Goal: Book appointment/travel/reservation

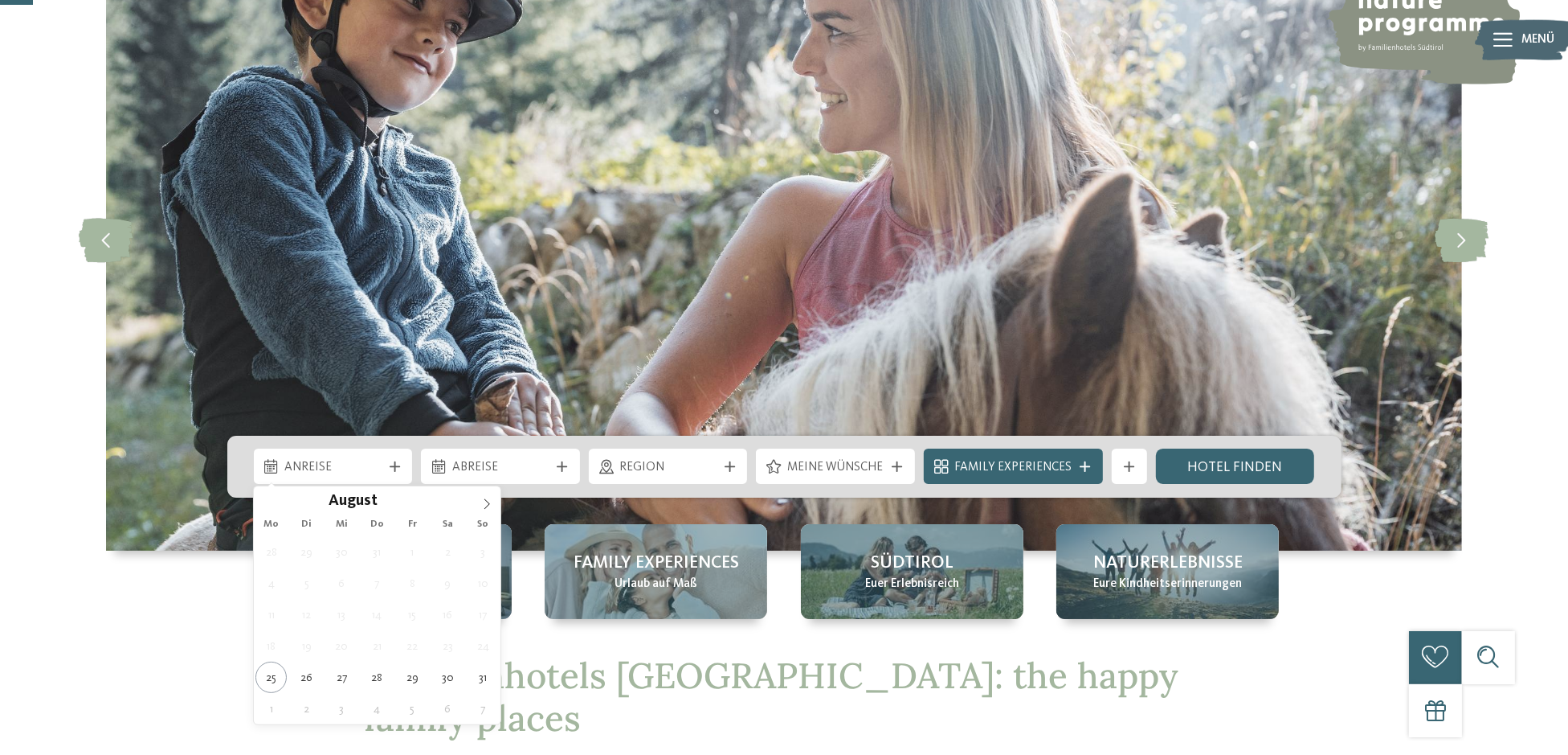
click at [402, 461] on div at bounding box center [394, 466] width 18 height 10
click at [485, 499] on icon at bounding box center [486, 504] width 11 height 11
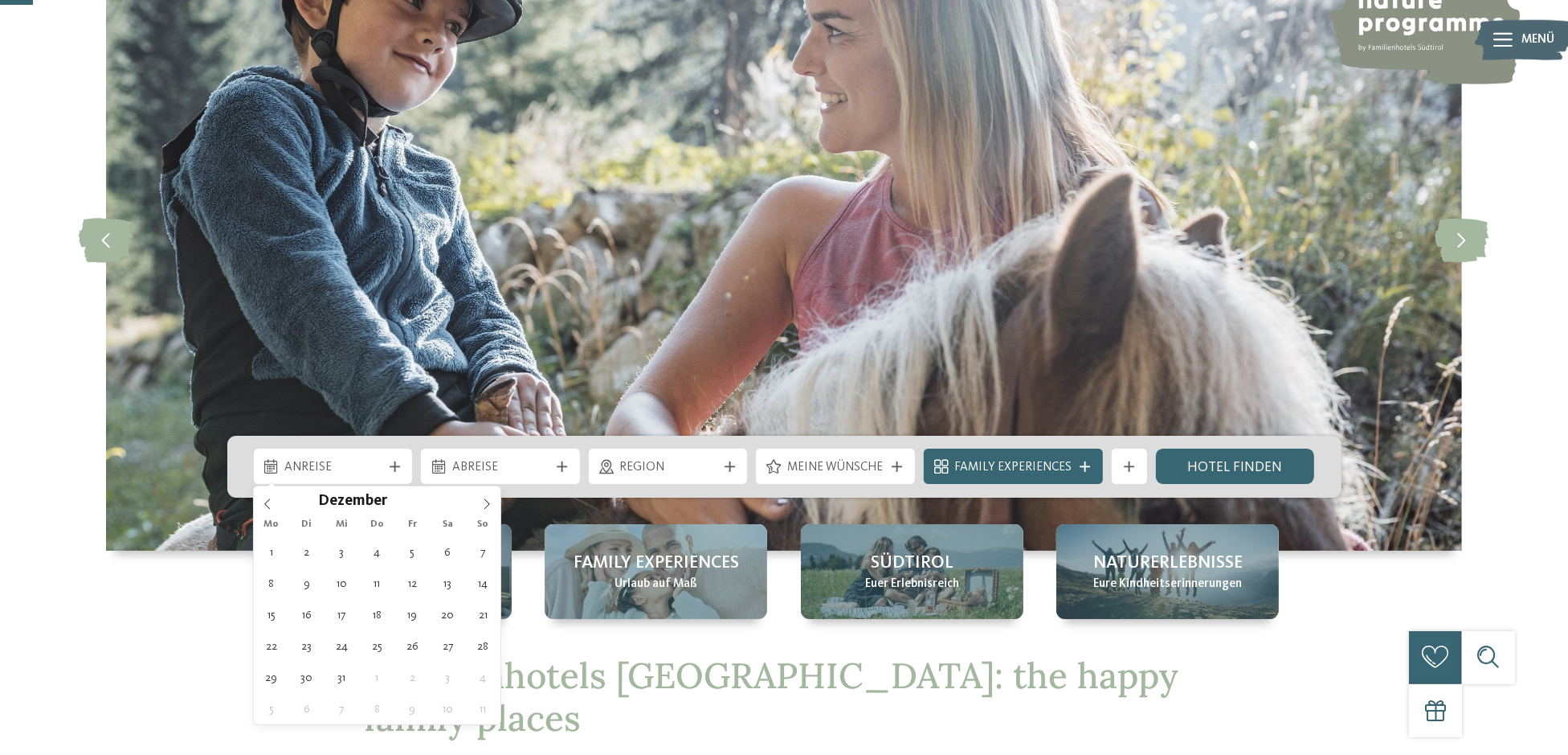
type input "****"
click at [485, 499] on icon at bounding box center [486, 504] width 11 height 11
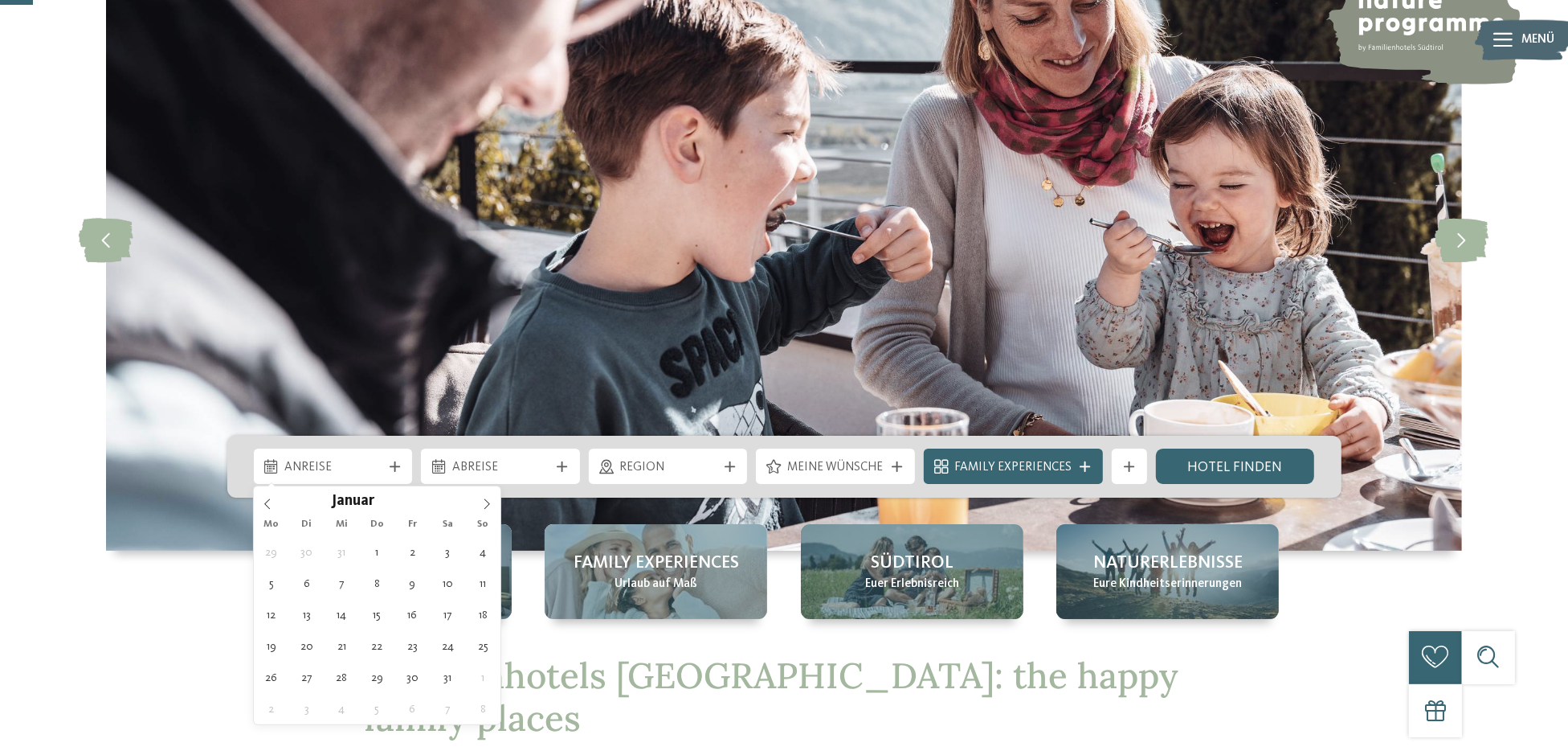
click at [485, 499] on icon at bounding box center [486, 504] width 11 height 11
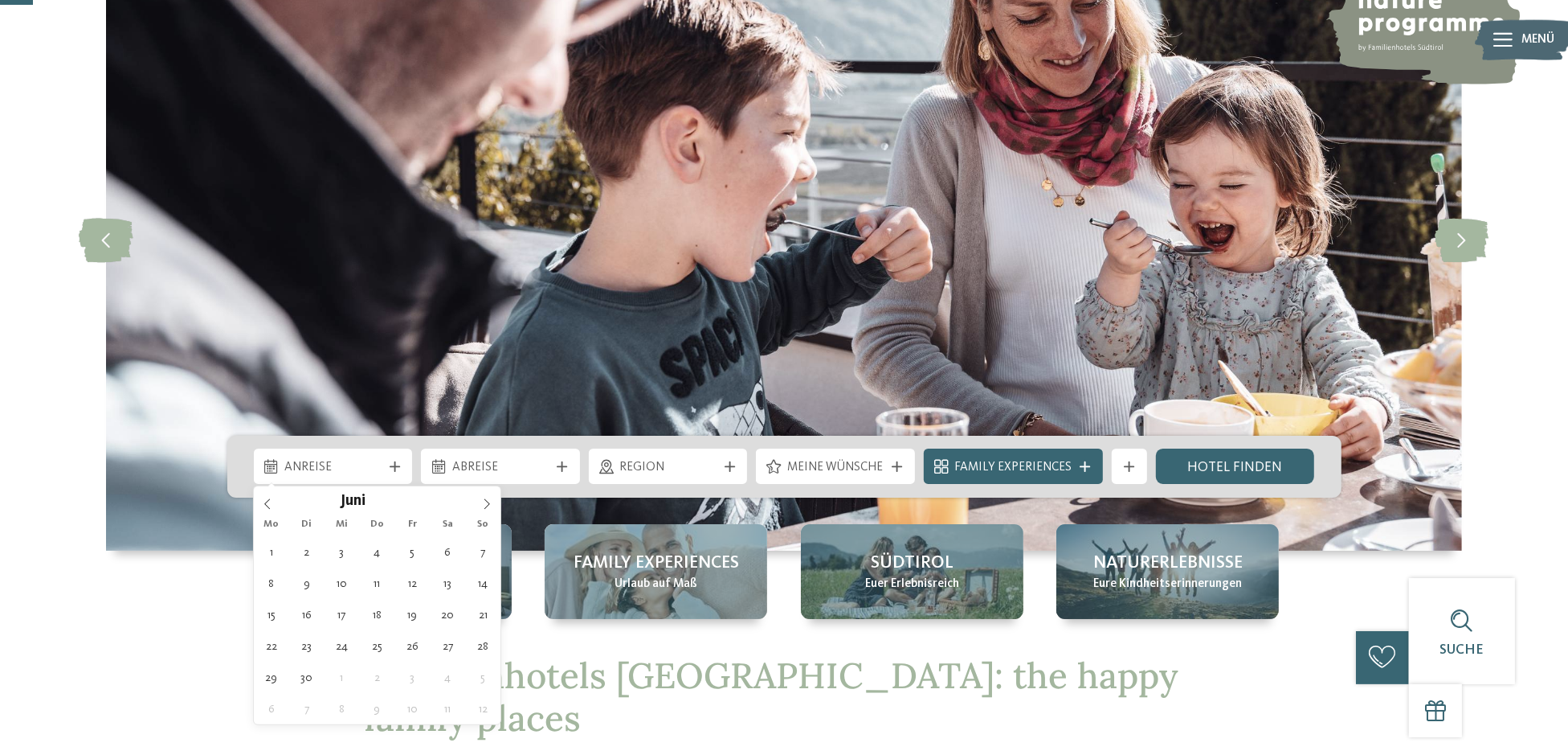
type div "[DATE]"
type input "****"
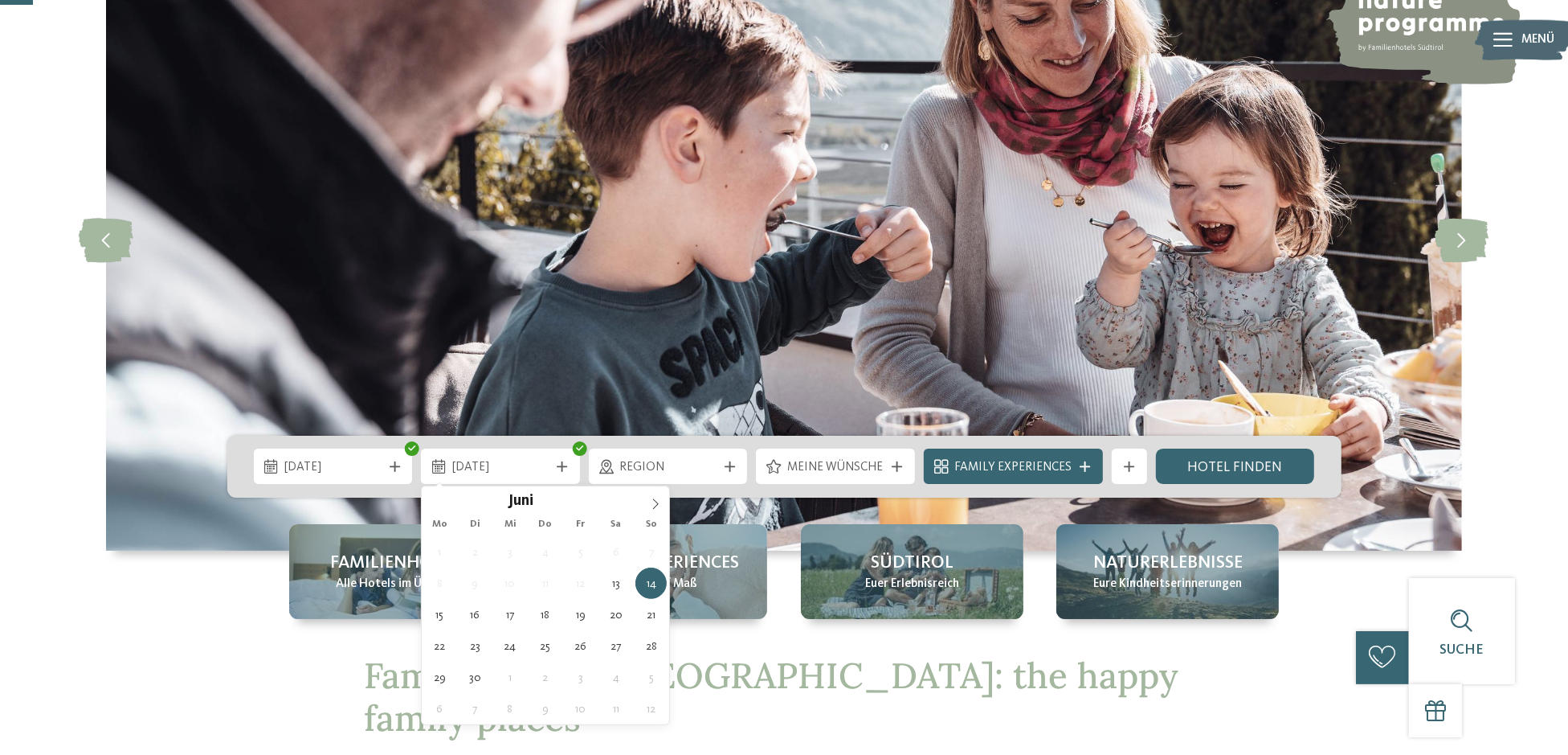
type div "[DATE]"
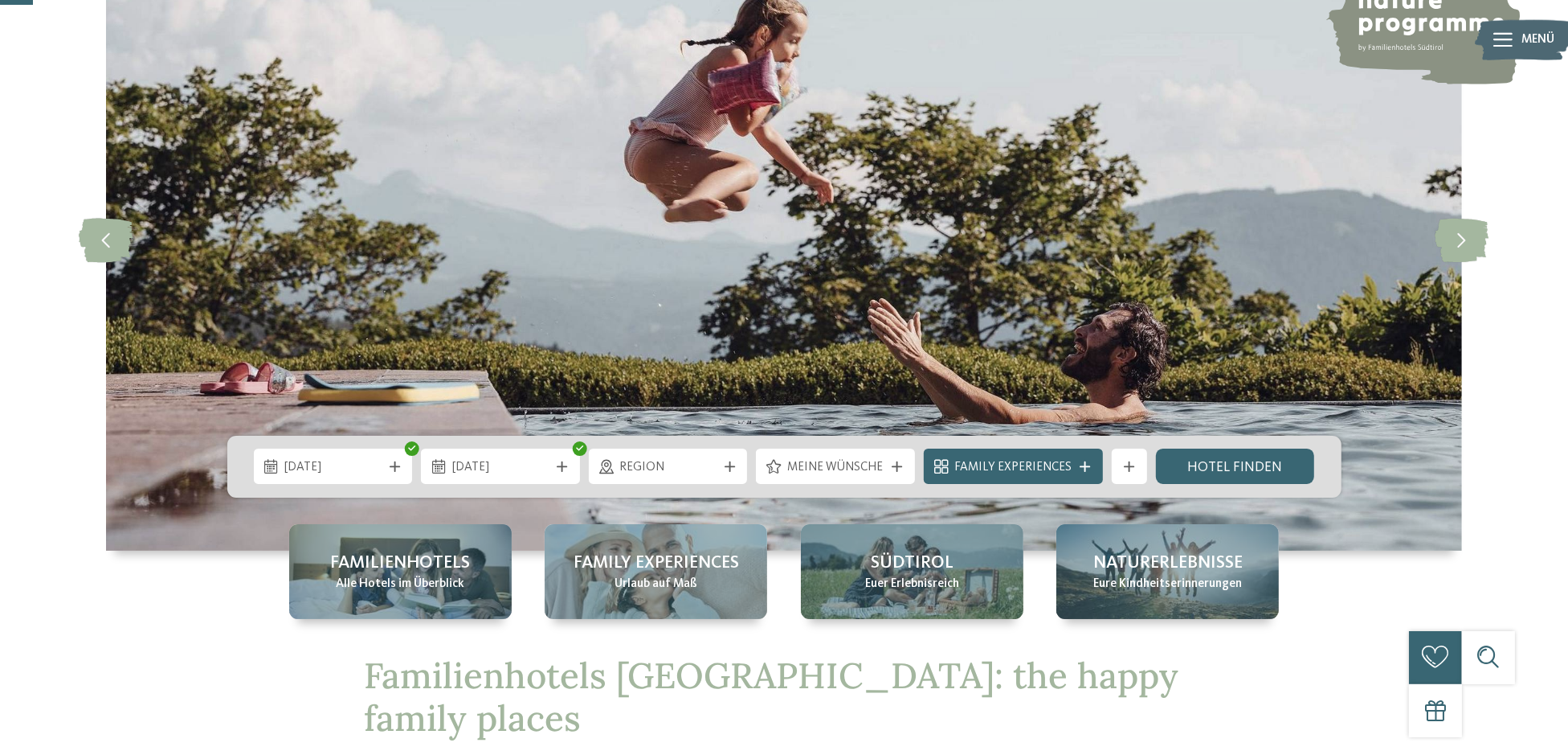
click at [727, 458] on div "Region" at bounding box center [668, 466] width 159 height 36
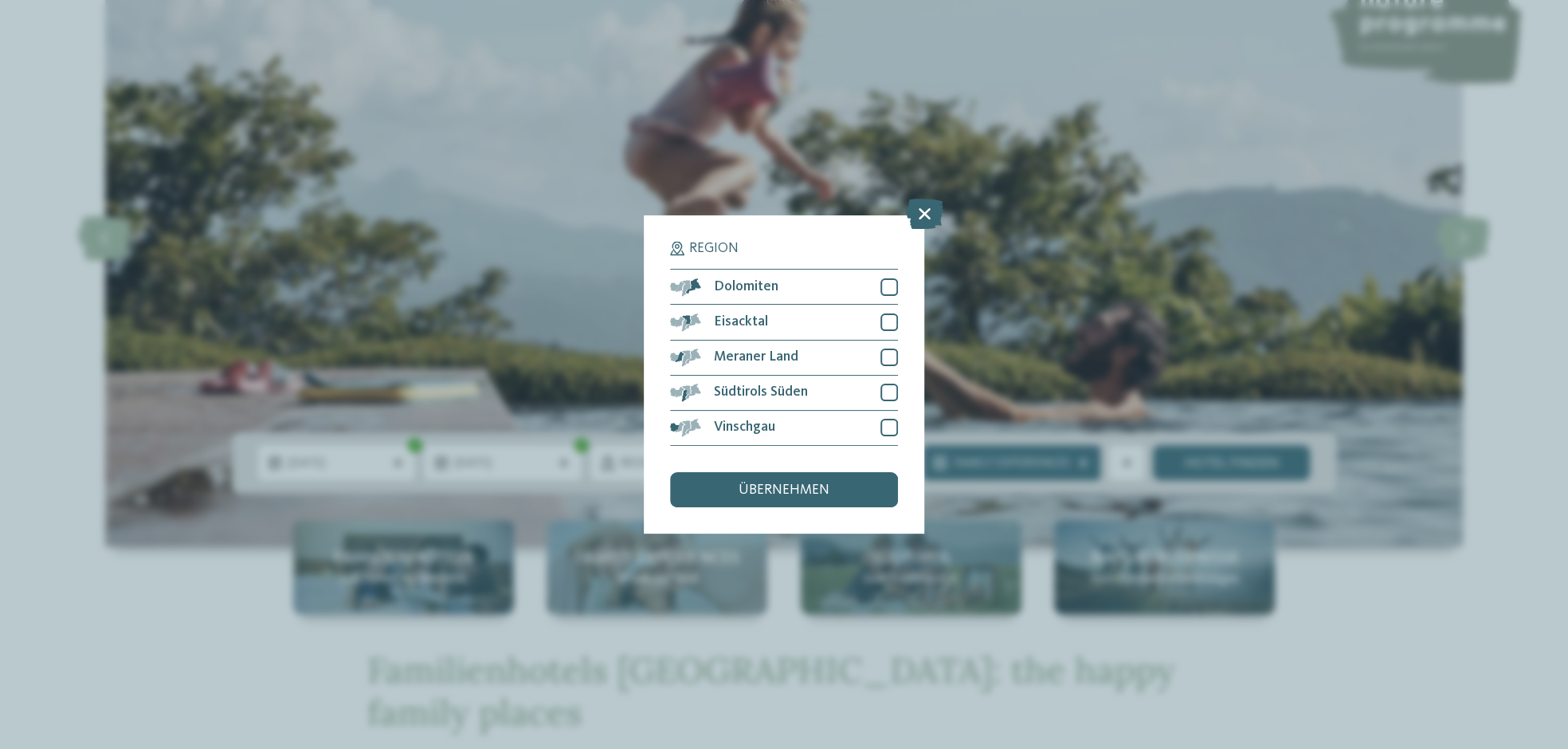
click at [886, 282] on div at bounding box center [889, 287] width 18 height 18
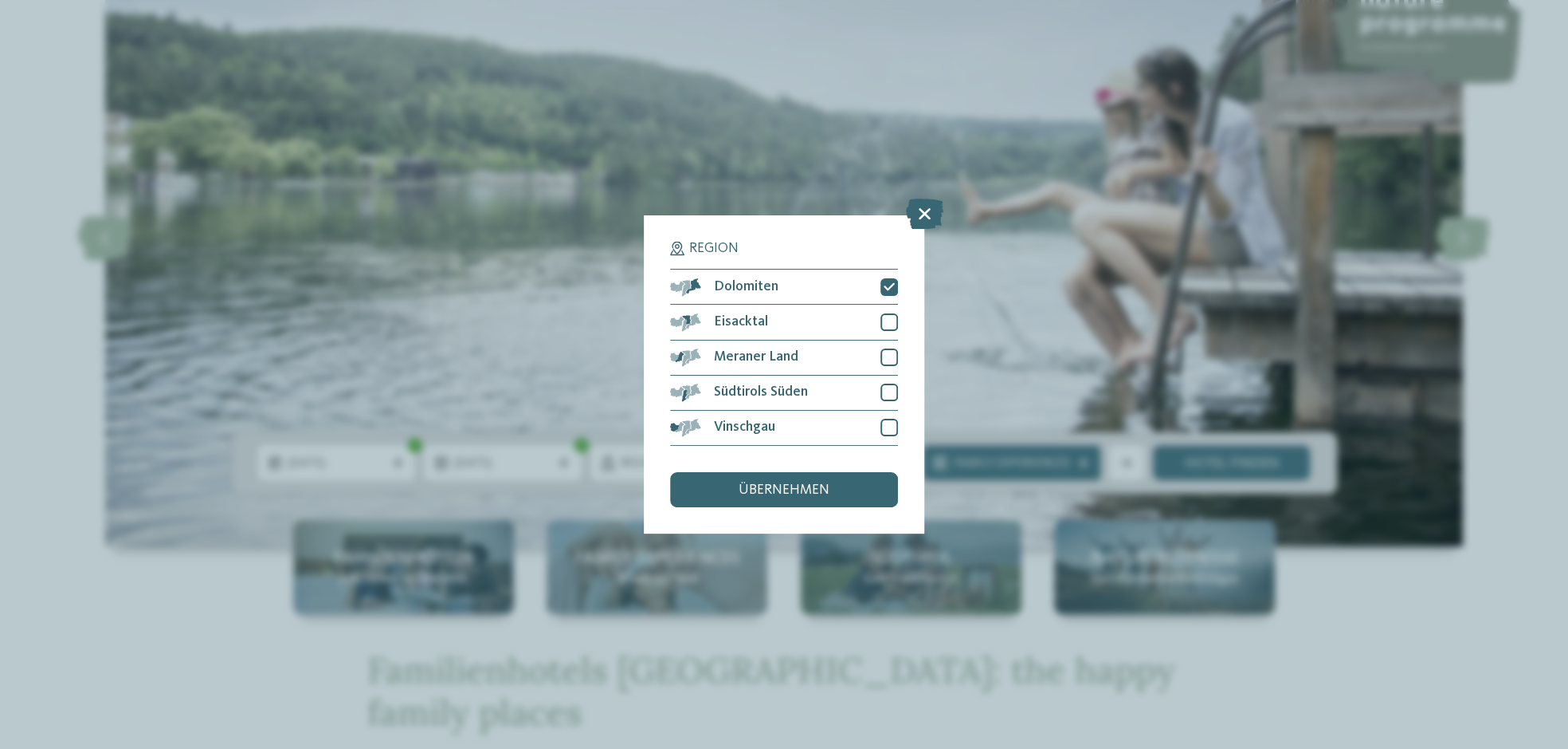
click at [819, 491] on span "übernehmen" at bounding box center [784, 490] width 91 height 14
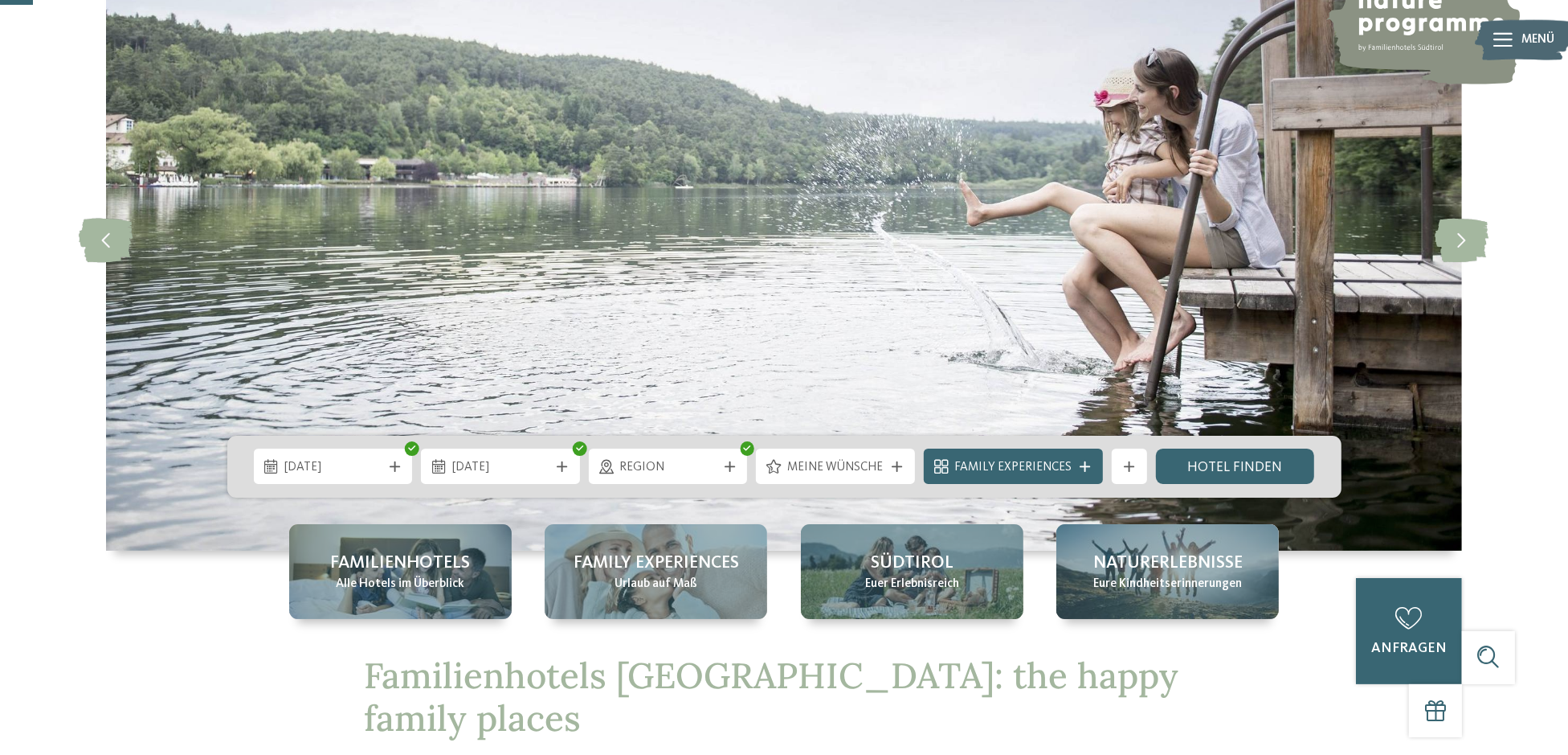
click at [905, 458] on div "Meine Wünsche" at bounding box center [836, 466] width 159 height 36
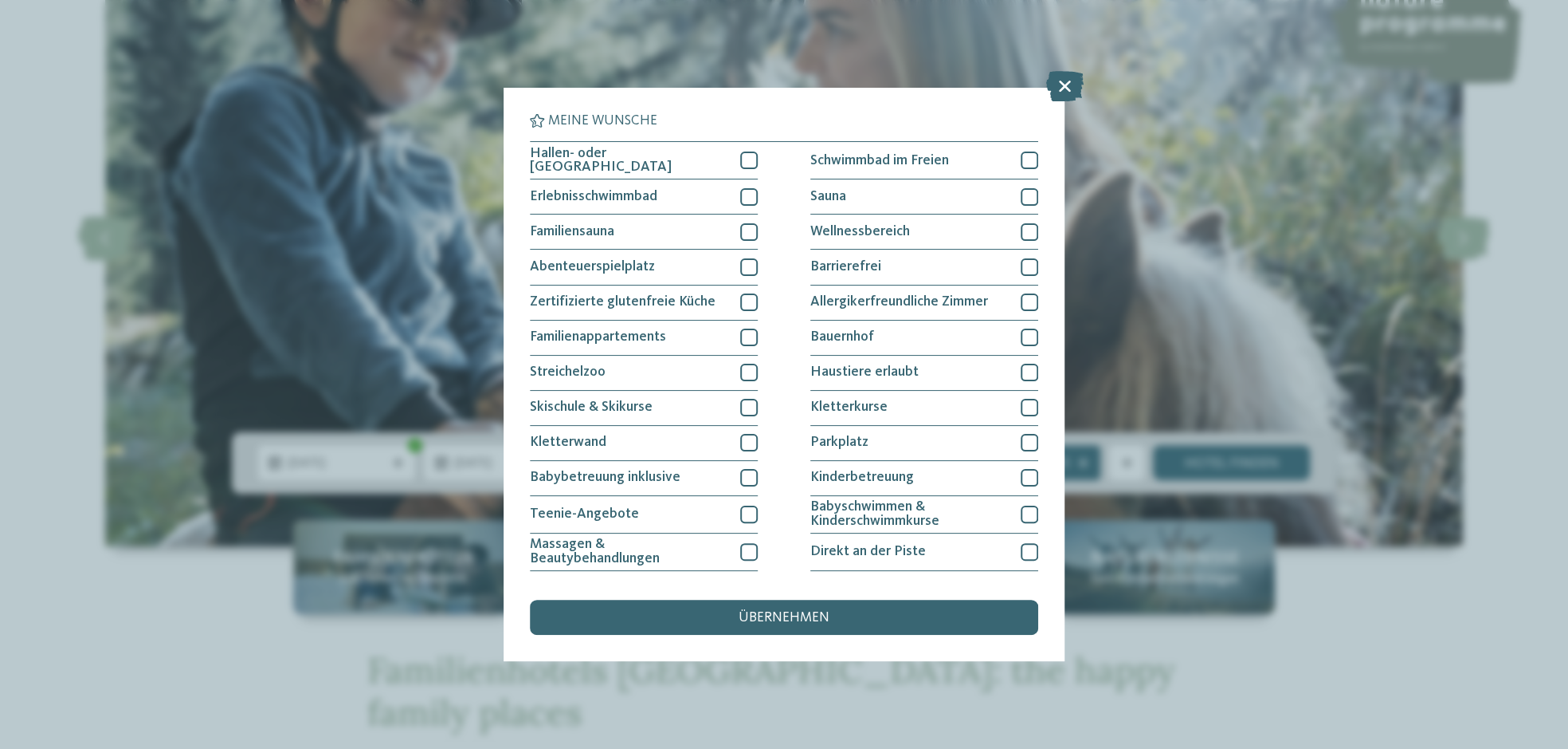
click at [1060, 90] on icon at bounding box center [1064, 86] width 37 height 30
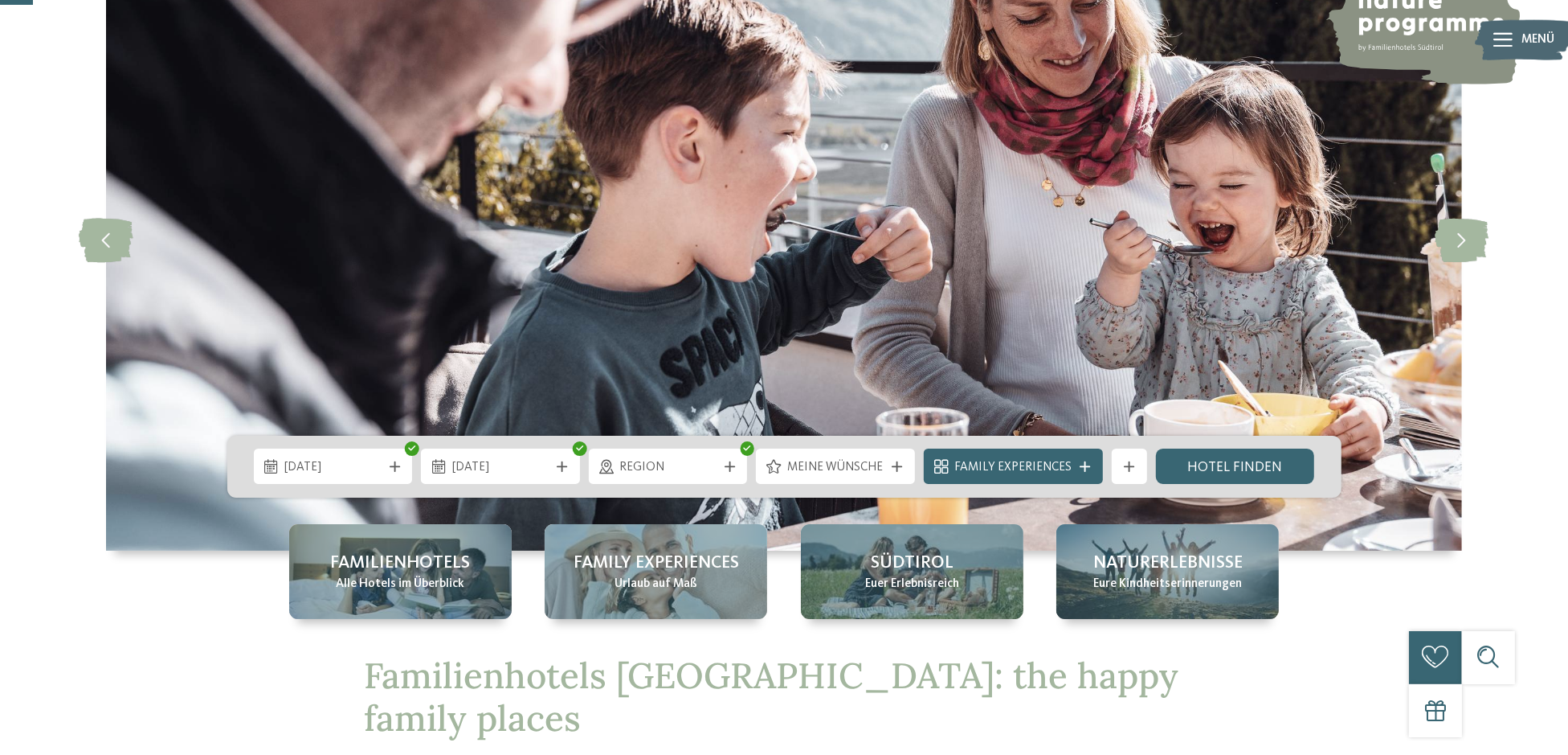
click at [1062, 468] on span "Family Experiences" at bounding box center [1014, 468] width 118 height 18
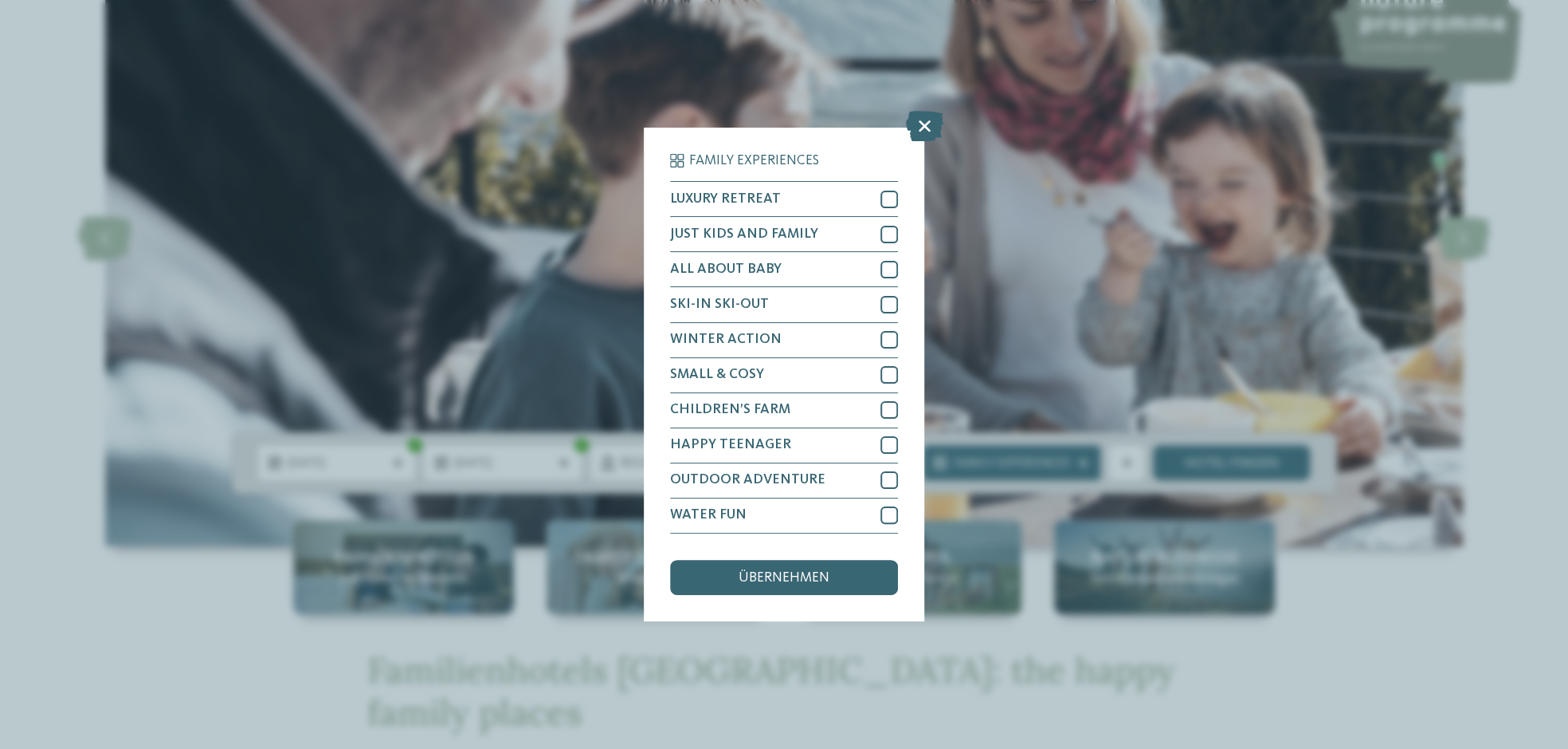
click at [923, 132] on icon at bounding box center [924, 127] width 37 height 30
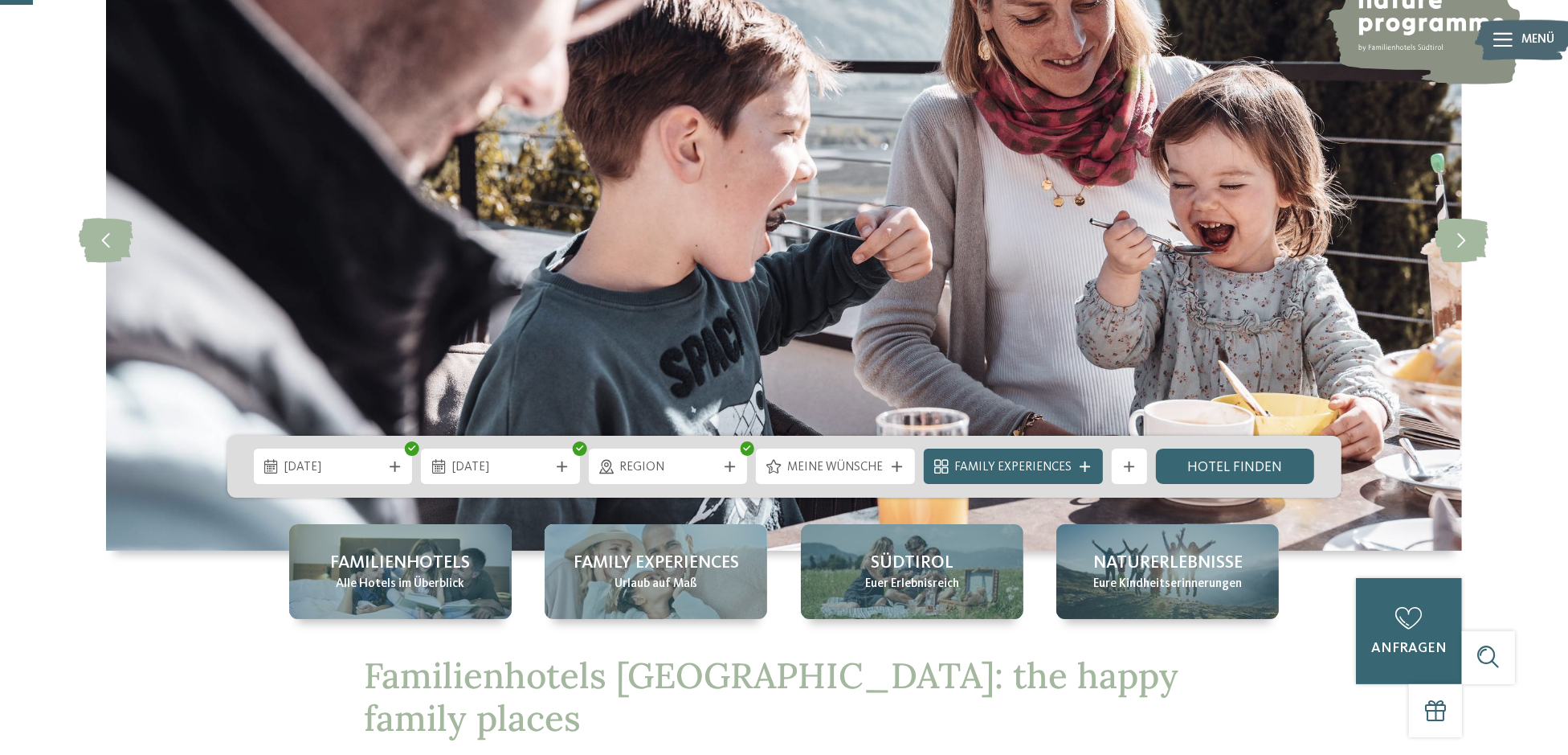
click at [897, 466] on icon at bounding box center [897, 466] width 10 height 10
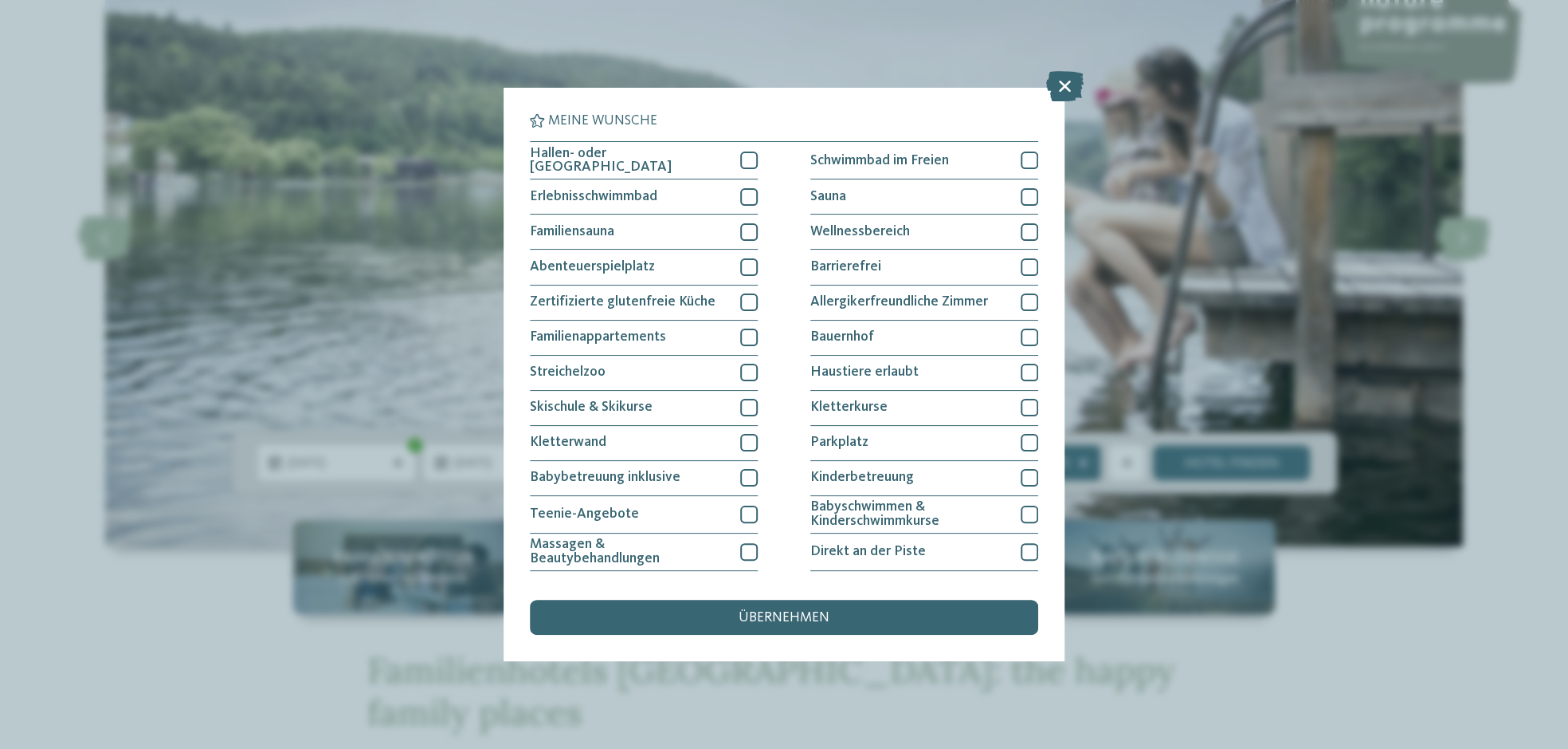
click at [1065, 87] on icon at bounding box center [1064, 86] width 37 height 30
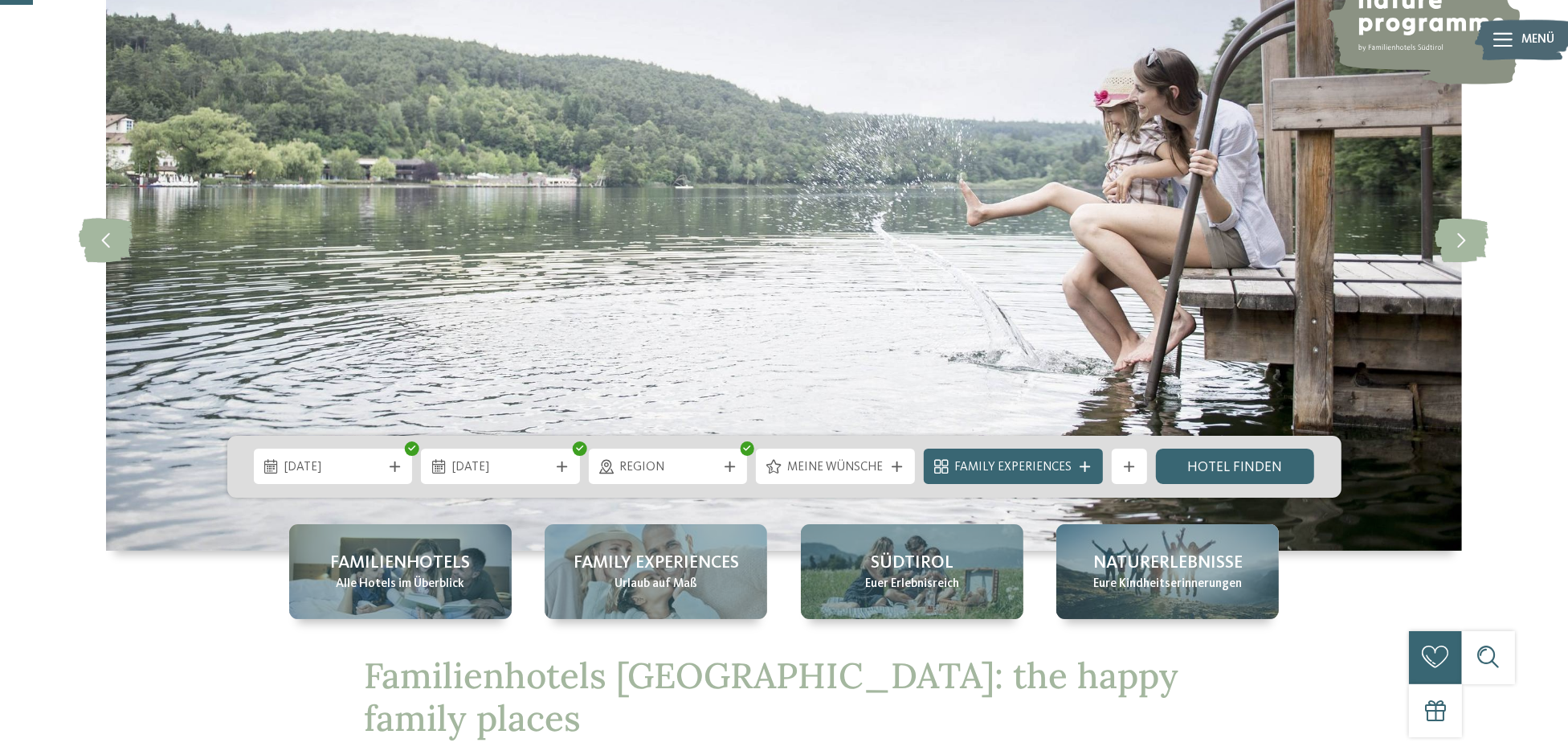
click at [1238, 467] on link "Hotel finden" at bounding box center [1235, 466] width 159 height 36
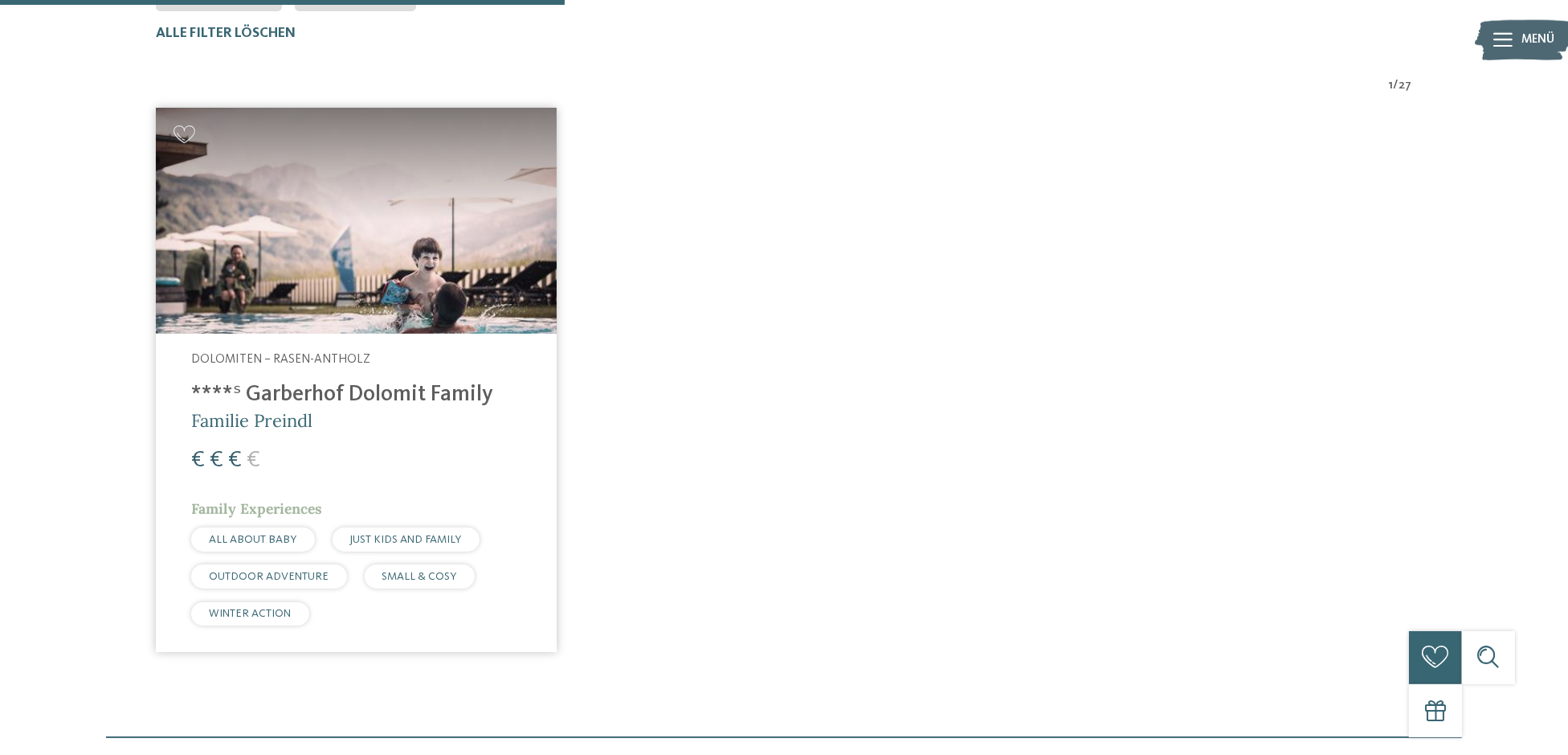
scroll to position [591, 0]
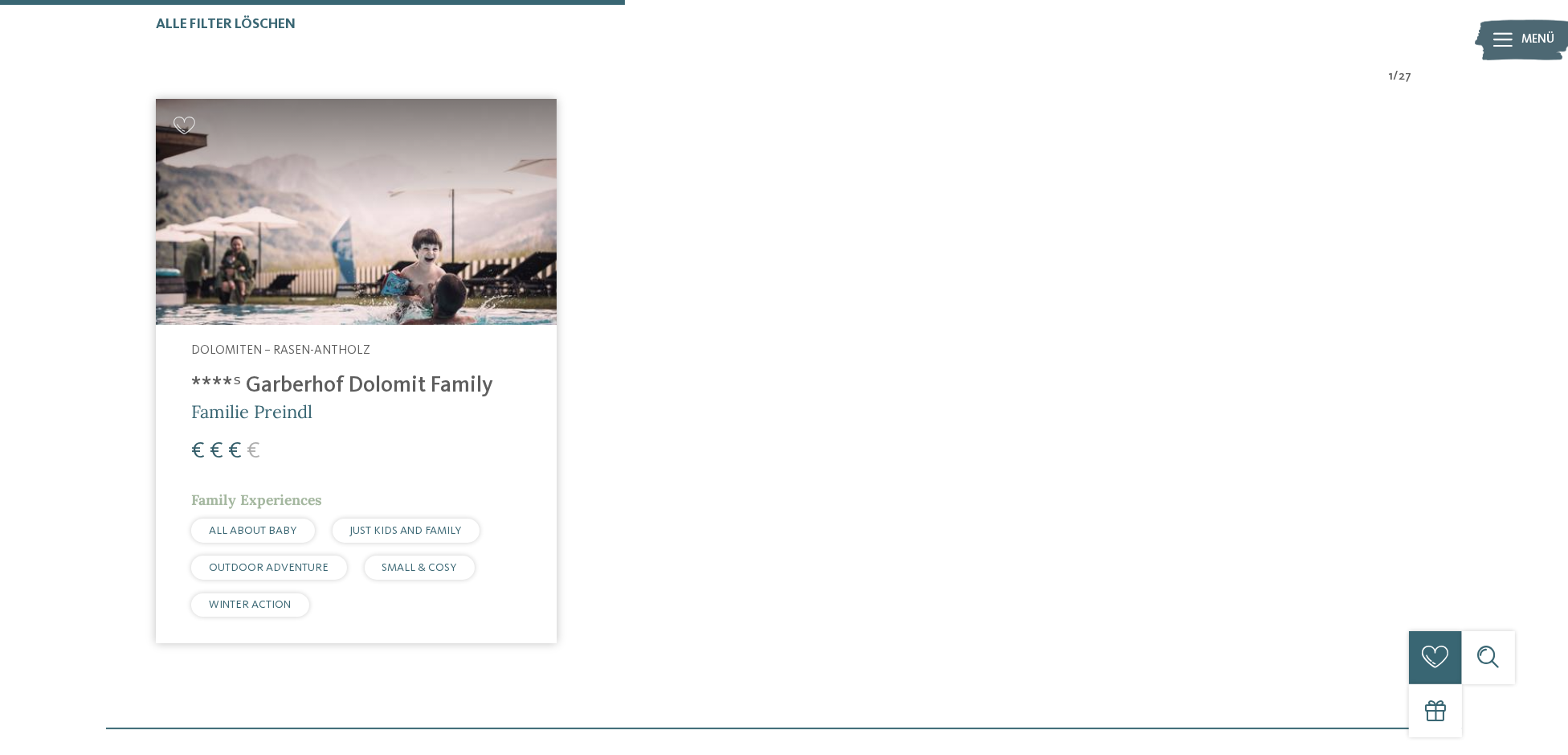
click at [377, 382] on h4 "****ˢ Garberhof Dolomit Family" at bounding box center [356, 386] width 330 height 26
